Goal: Information Seeking & Learning: Learn about a topic

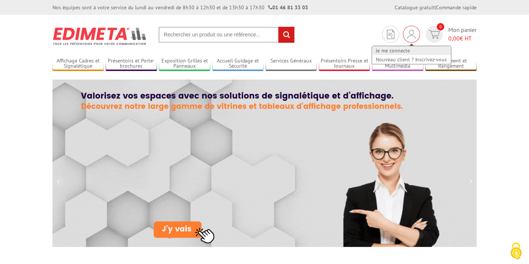
click at [398, 50] on link "Je me connecte" at bounding box center [411, 50] width 79 height 9
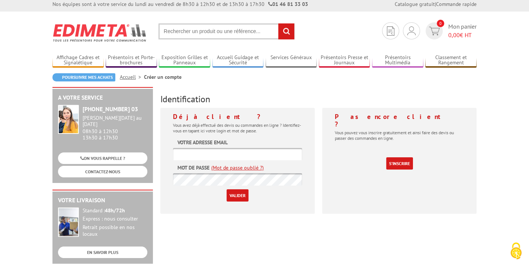
click at [248, 153] on input "text" at bounding box center [237, 154] width 129 height 12
type input "p.schroeter@7-a-voir.com"
click at [240, 193] on input "Valider" at bounding box center [238, 195] width 22 height 12
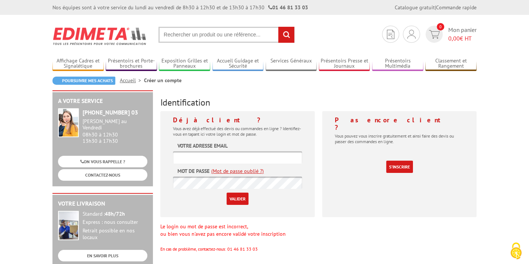
click at [246, 160] on input "text" at bounding box center [237, 157] width 129 height 12
click at [246, 160] on input "p.schroeter" at bounding box center [237, 157] width 129 height 12
type input "p.schroeter@7-a-voir.com"
click at [244, 172] on link "(Mot de passe oublié ?)" at bounding box center [237, 170] width 52 height 7
click at [238, 172] on link "(Mot de passe oublié ?)" at bounding box center [237, 170] width 52 height 7
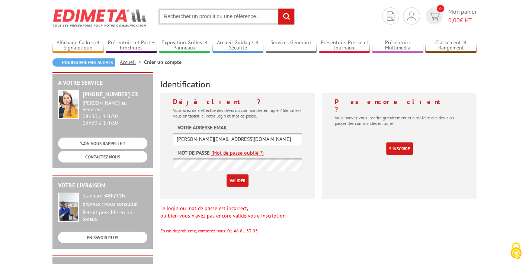
scroll to position [17, 0]
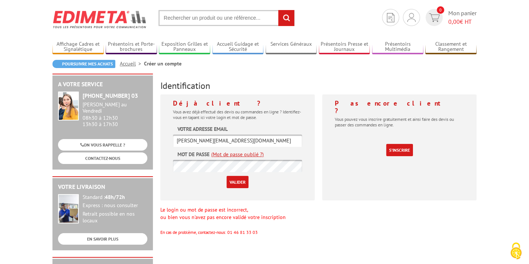
click at [238, 156] on link "(Mot de passe oublié ?)" at bounding box center [237, 154] width 52 height 7
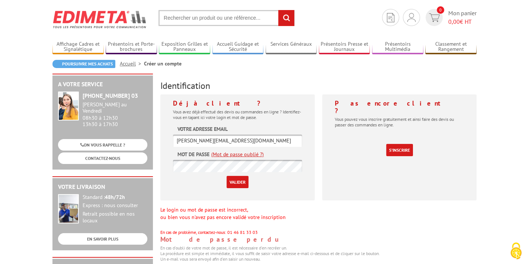
click at [238, 156] on link "(Mot de passe oublié ?)" at bounding box center [237, 154] width 52 height 7
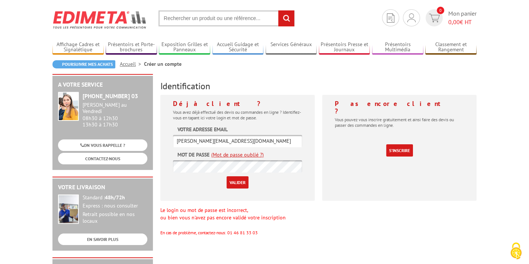
click at [238, 156] on link "(Mot de passe oublié ?)" at bounding box center [237, 154] width 52 height 7
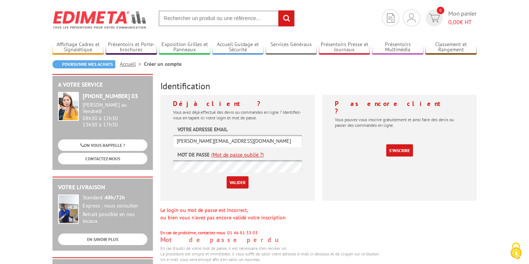
click at [238, 156] on link "(Mot de passe oublié ?)" at bounding box center [237, 154] width 52 height 7
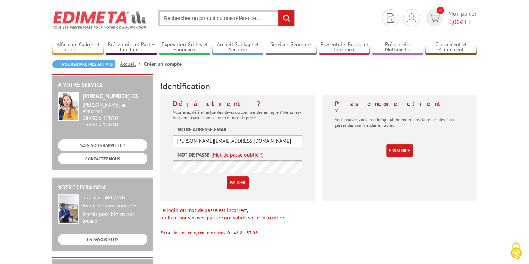
click at [238, 156] on link "(Mot de passe oublié ?)" at bounding box center [237, 154] width 52 height 7
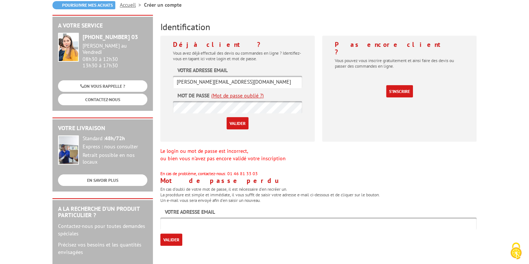
scroll to position [0, 0]
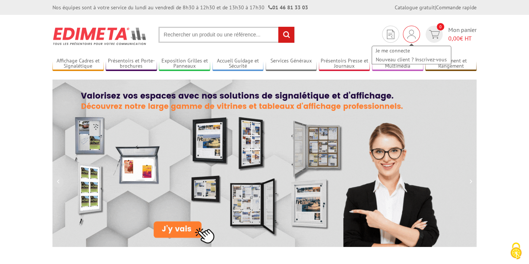
click at [410, 36] on img at bounding box center [411, 34] width 8 height 9
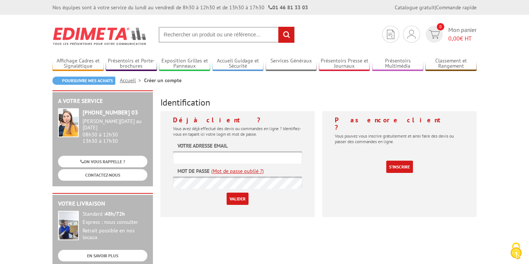
click at [207, 160] on input "text" at bounding box center [237, 157] width 129 height 12
type input "p.schroeter@7-a-voir.com"
click at [256, 172] on link "(Mot de passe oublié ?)" at bounding box center [237, 170] width 52 height 7
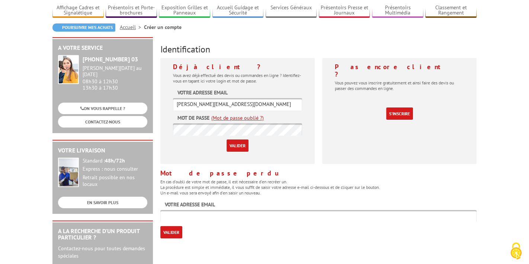
scroll to position [55, 0]
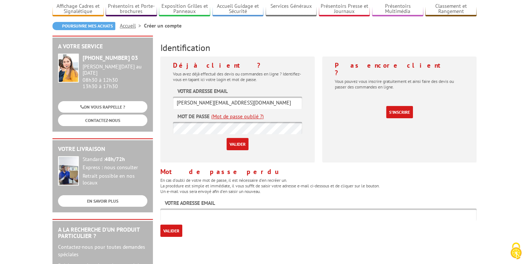
click at [240, 215] on input "text" at bounding box center [318, 215] width 316 height 12
type input "p.schroeter@7-a-voir.com"
click at [170, 230] on input "Valider" at bounding box center [171, 231] width 22 height 12
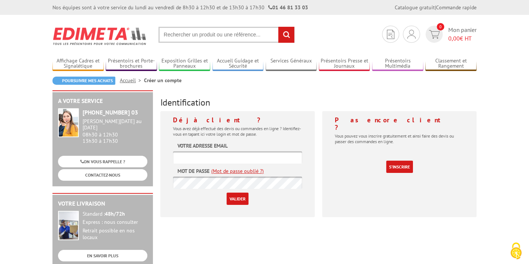
click at [237, 155] on input "text" at bounding box center [237, 157] width 129 height 12
type input "p.schroeter@7-a-voir.com"
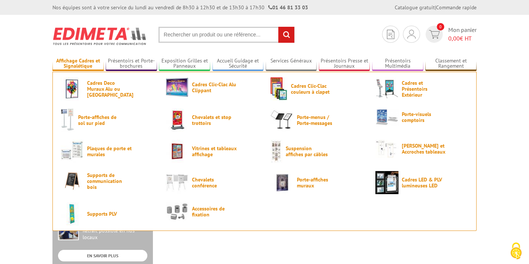
click at [89, 67] on link "Affichage Cadres et Signalétique" at bounding box center [77, 64] width 51 height 12
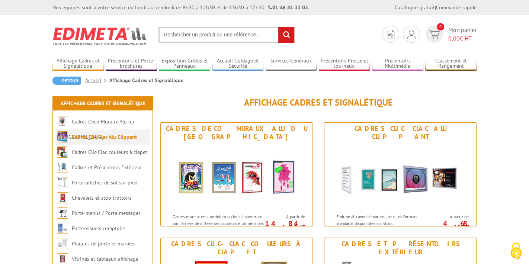
click at [78, 134] on link "Cadres Clic-Clac Alu Clippant" at bounding box center [104, 137] width 65 height 7
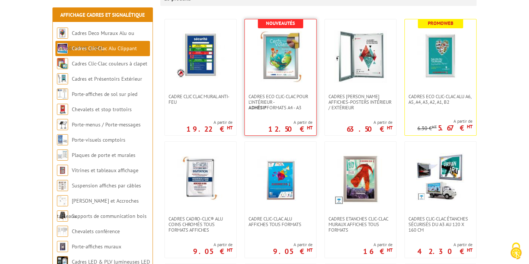
scroll to position [151, 0]
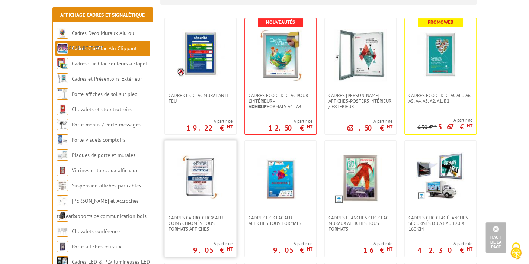
click at [202, 178] on img at bounding box center [200, 178] width 52 height 52
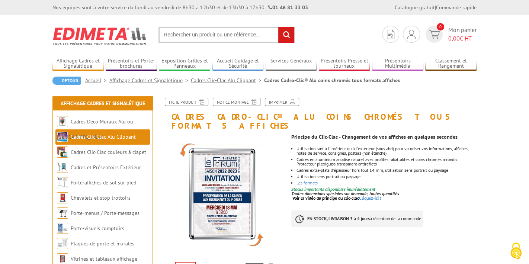
click at [104, 136] on link "Cadres Clic-Clac Alu Clippant" at bounding box center [103, 137] width 65 height 7
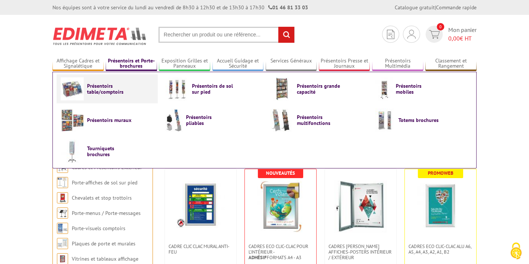
click at [91, 88] on span "Présentoirs table/comptoirs" at bounding box center [109, 89] width 45 height 12
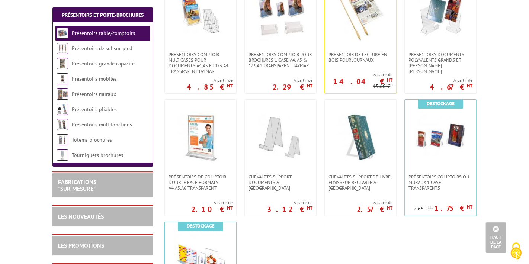
scroll to position [145, 0]
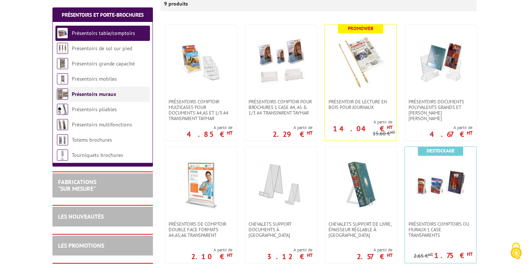
click at [105, 95] on link "Présentoirs muraux" at bounding box center [94, 94] width 44 height 7
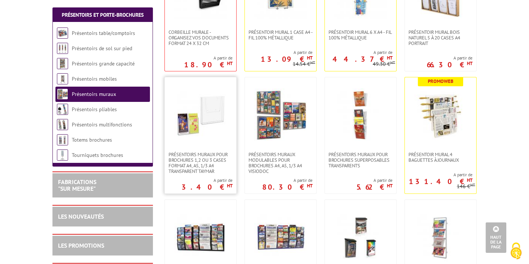
click at [195, 111] on img at bounding box center [200, 115] width 52 height 52
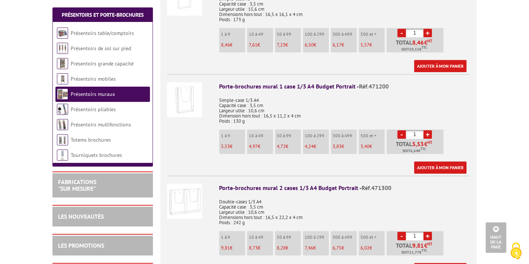
scroll to position [442, 0]
